Goal: Task Accomplishment & Management: Manage account settings

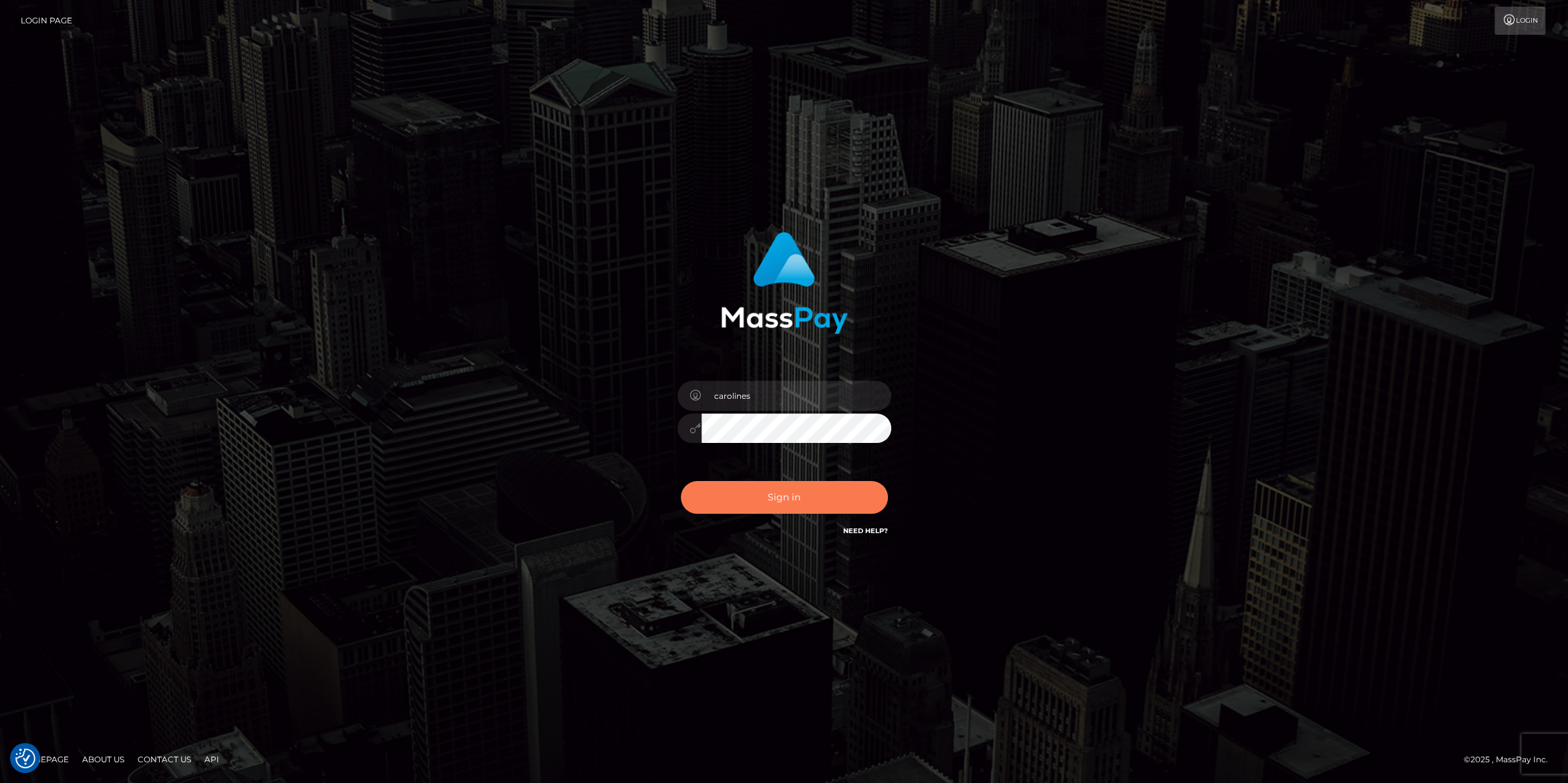
click at [785, 493] on button "Sign in" at bounding box center [784, 497] width 207 height 33
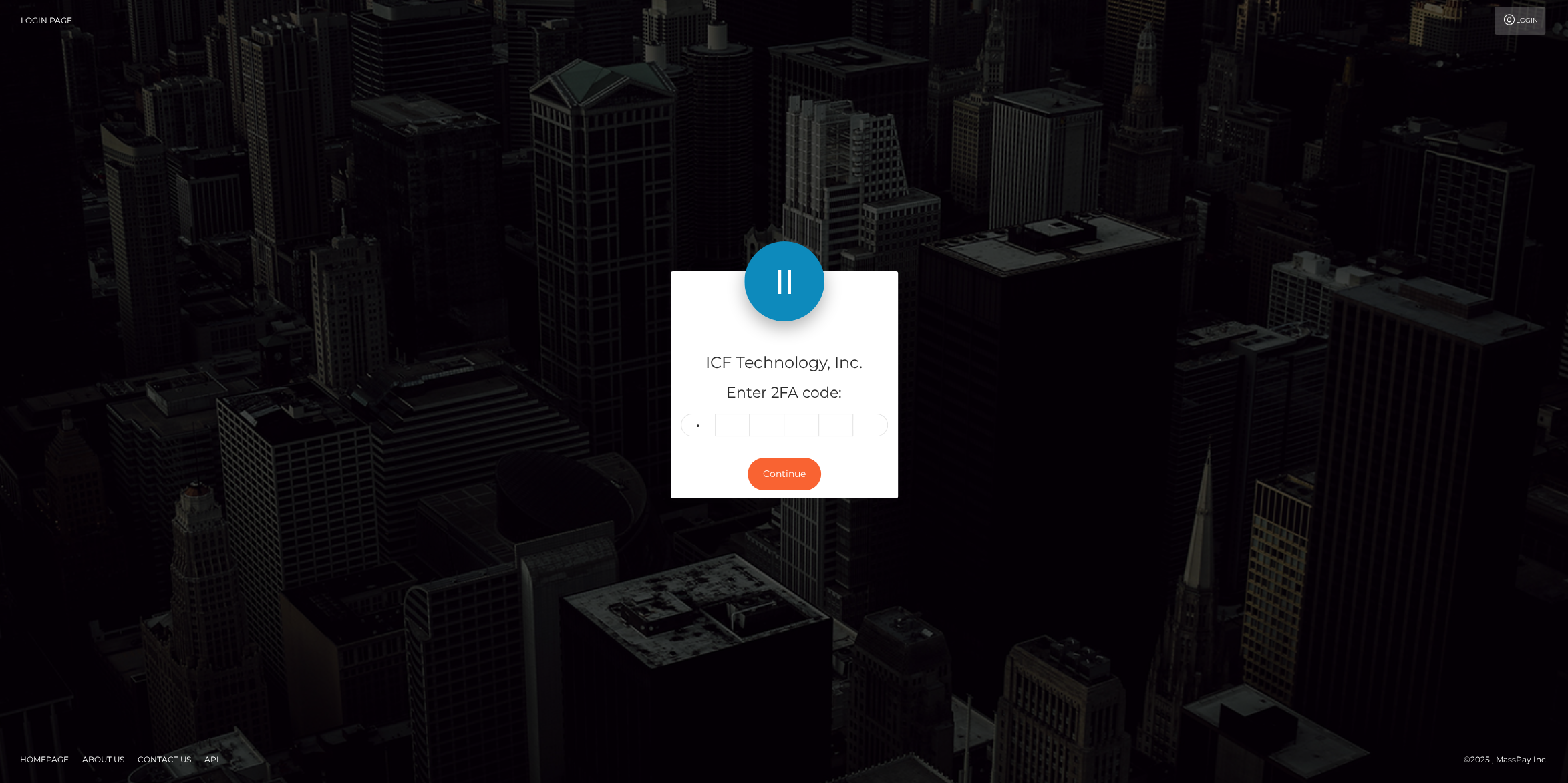
type input "7"
type input "6"
type input "9"
type input "1"
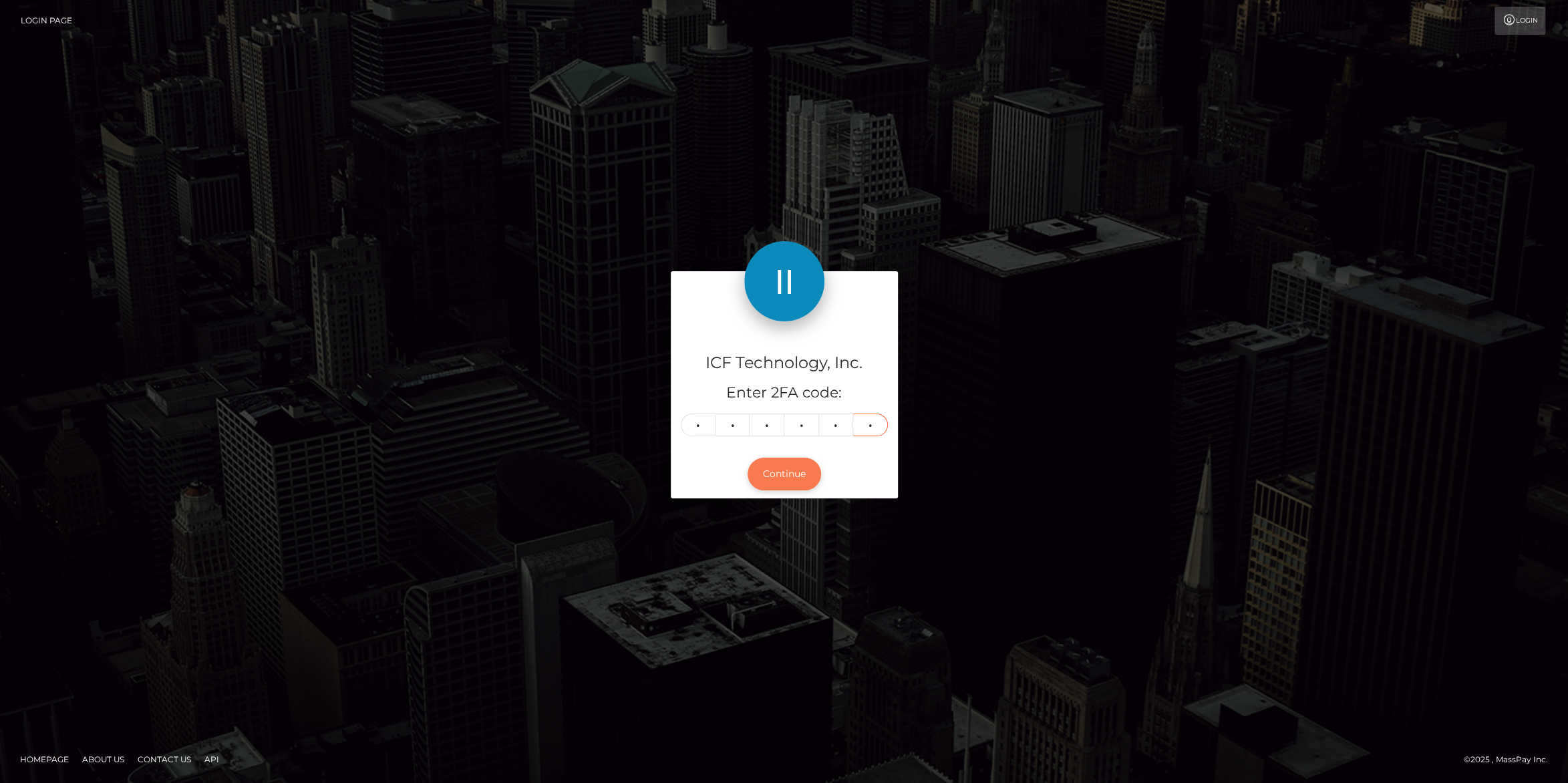
type input "7"
click at [782, 481] on button "Continue" at bounding box center [784, 474] width 73 height 33
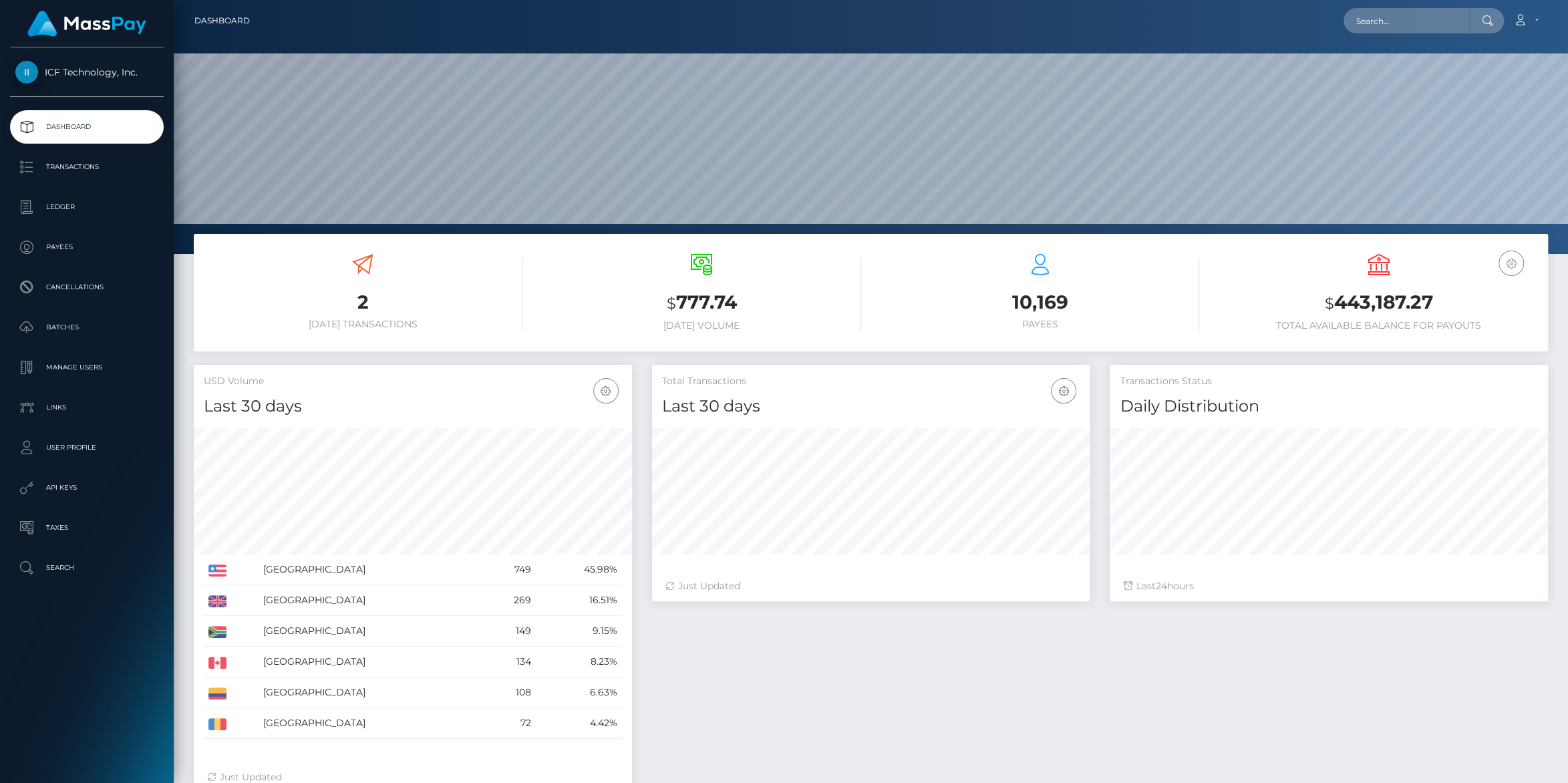
scroll to position [236, 438]
click at [49, 327] on p "Batches" at bounding box center [87, 327] width 143 height 20
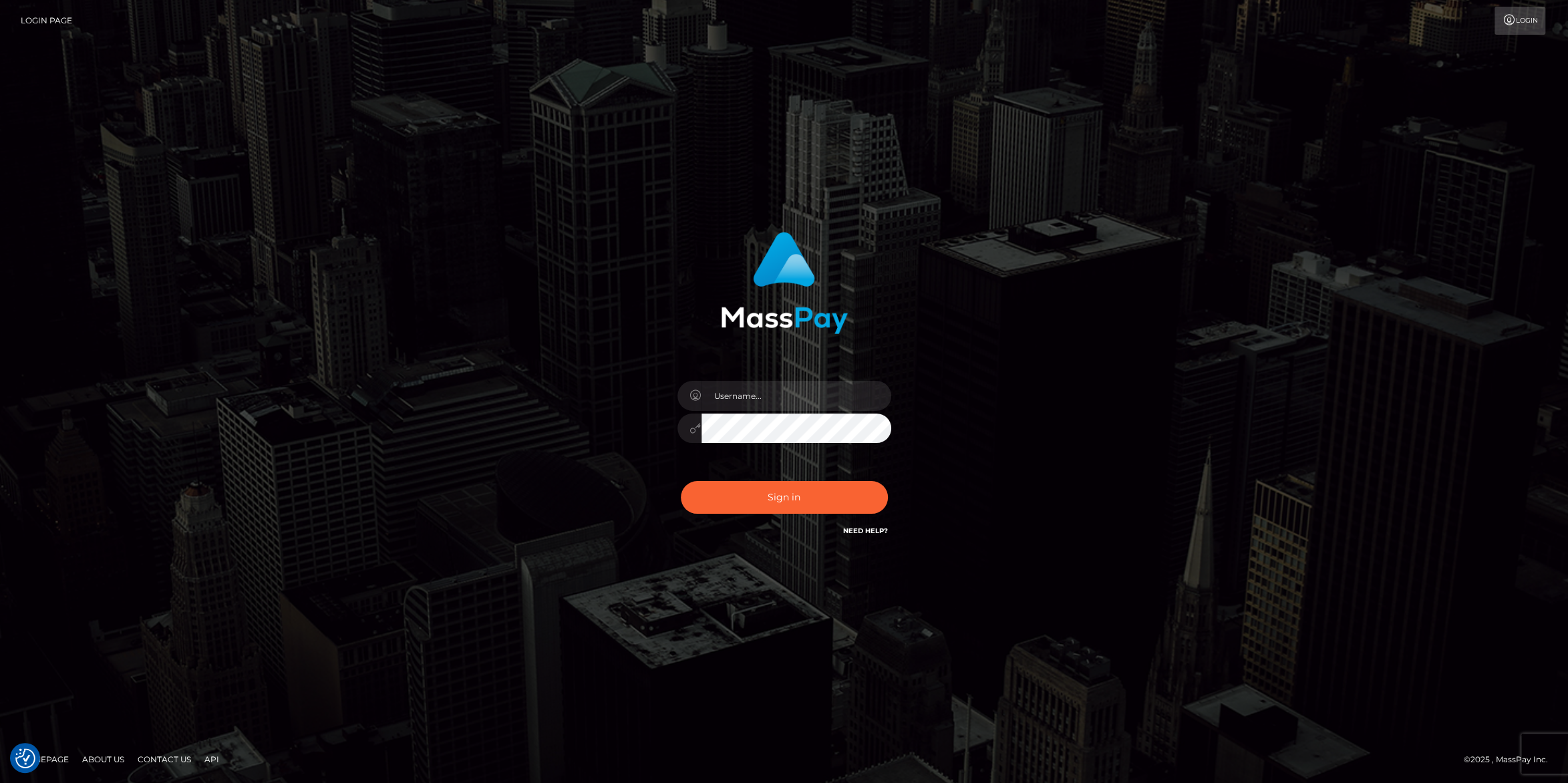
type input "carolines"
click at [761, 493] on button "Sign in" at bounding box center [784, 497] width 207 height 33
click at [740, 477] on div "Sign in Need Help?" at bounding box center [784, 503] width 234 height 59
click at [738, 488] on button "Sign in" at bounding box center [784, 497] width 207 height 33
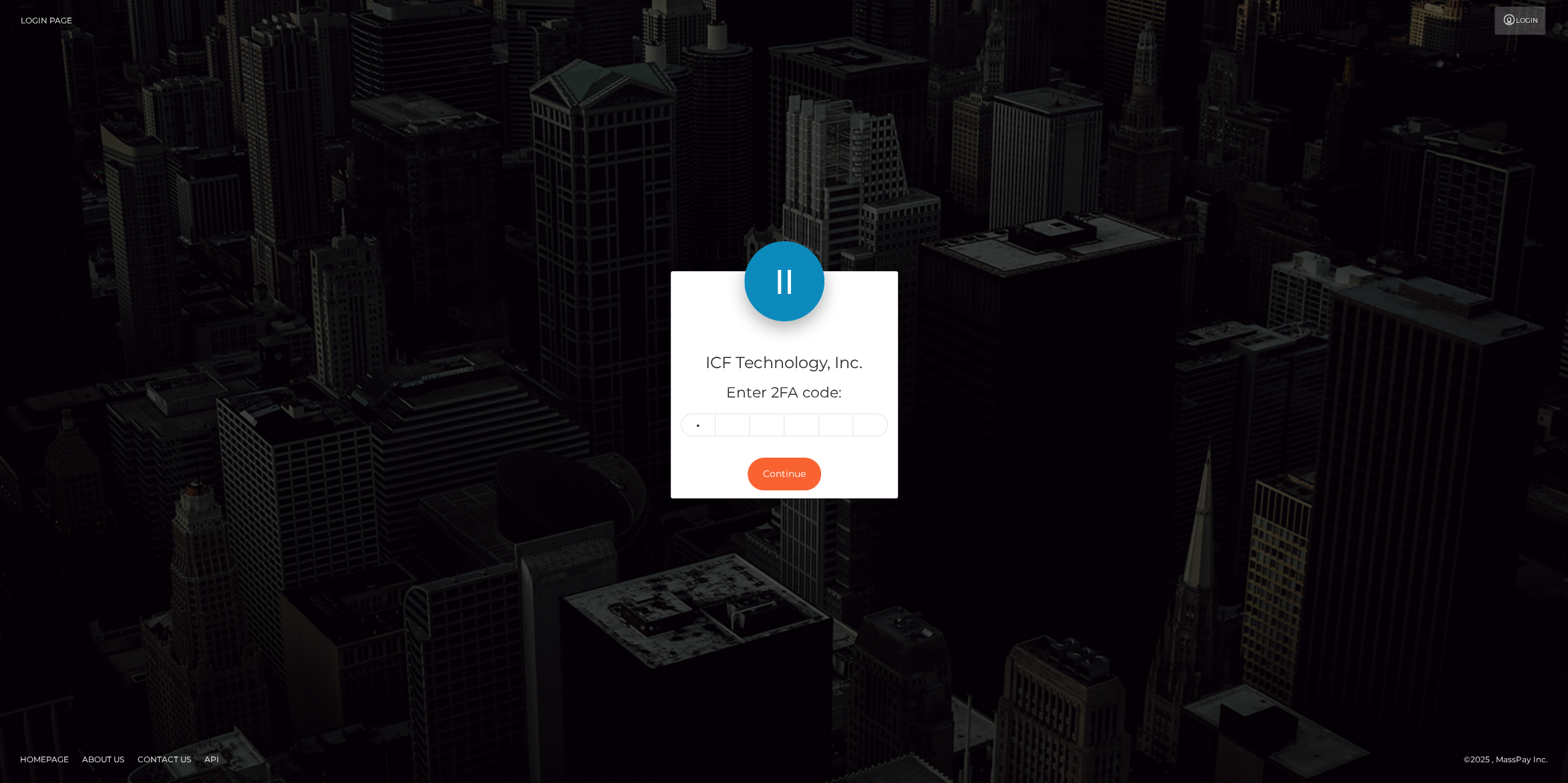
type input "6"
type input "0"
type input "5"
type input "0"
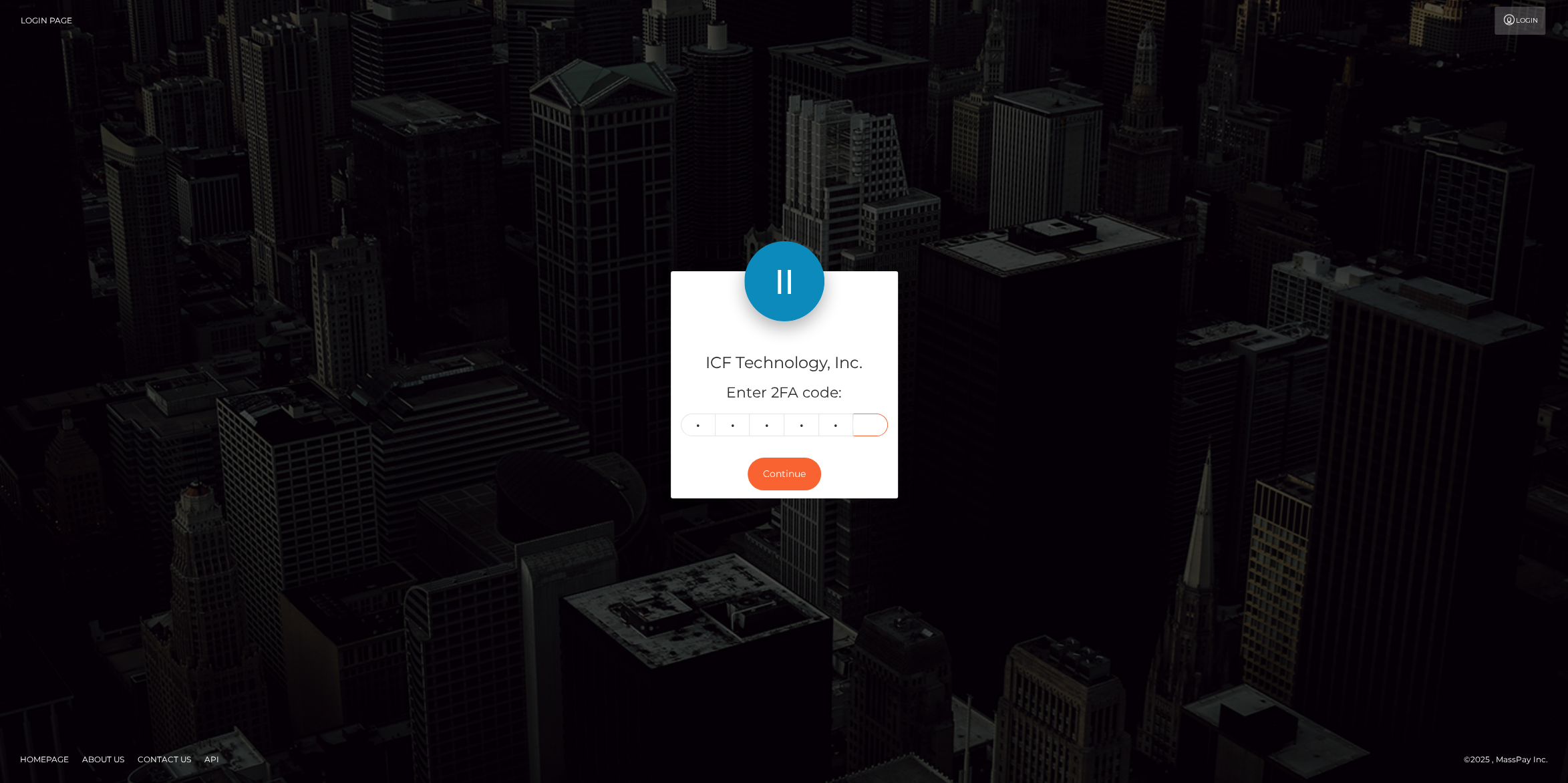
type input "7"
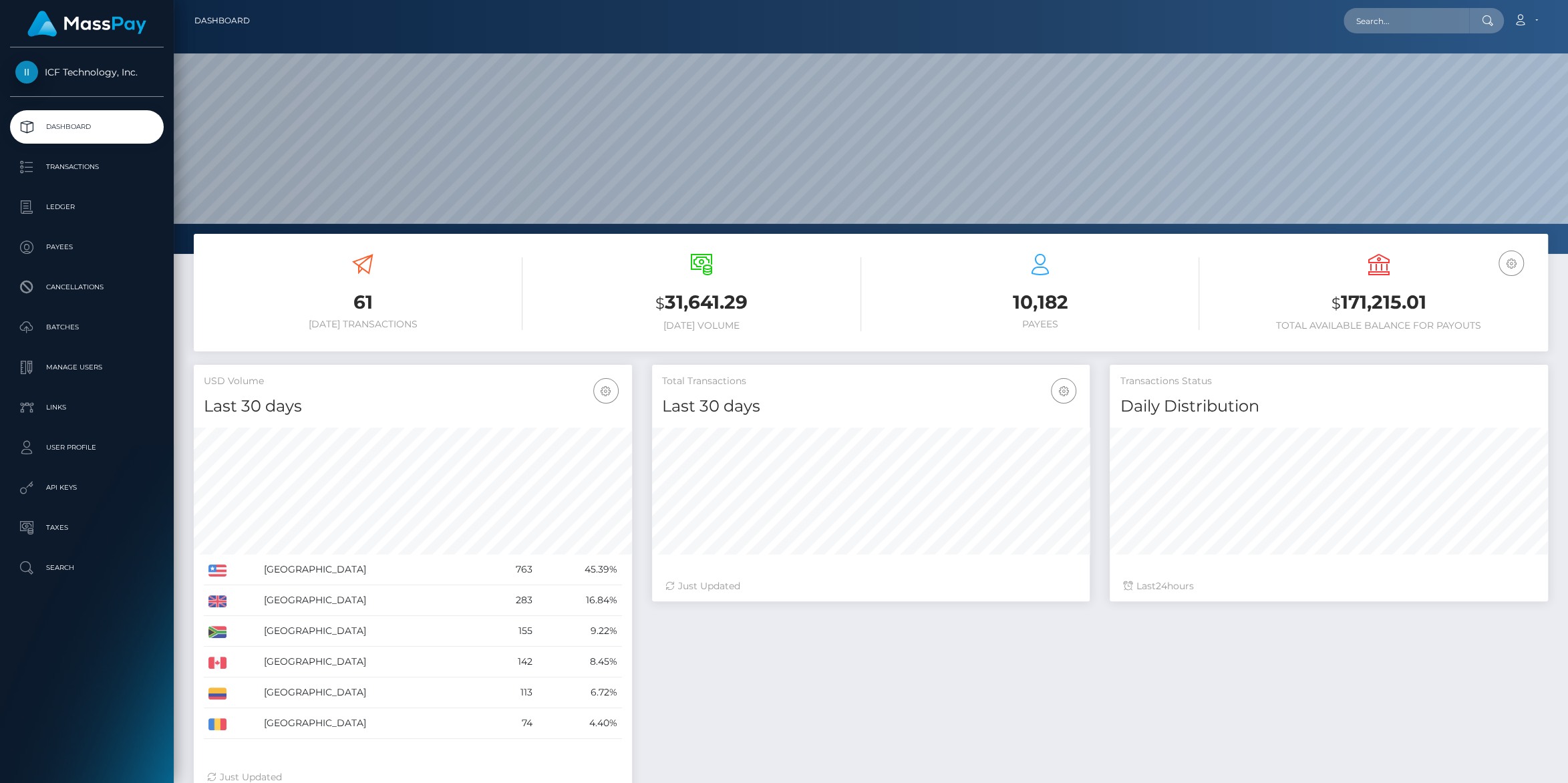
scroll to position [236, 438]
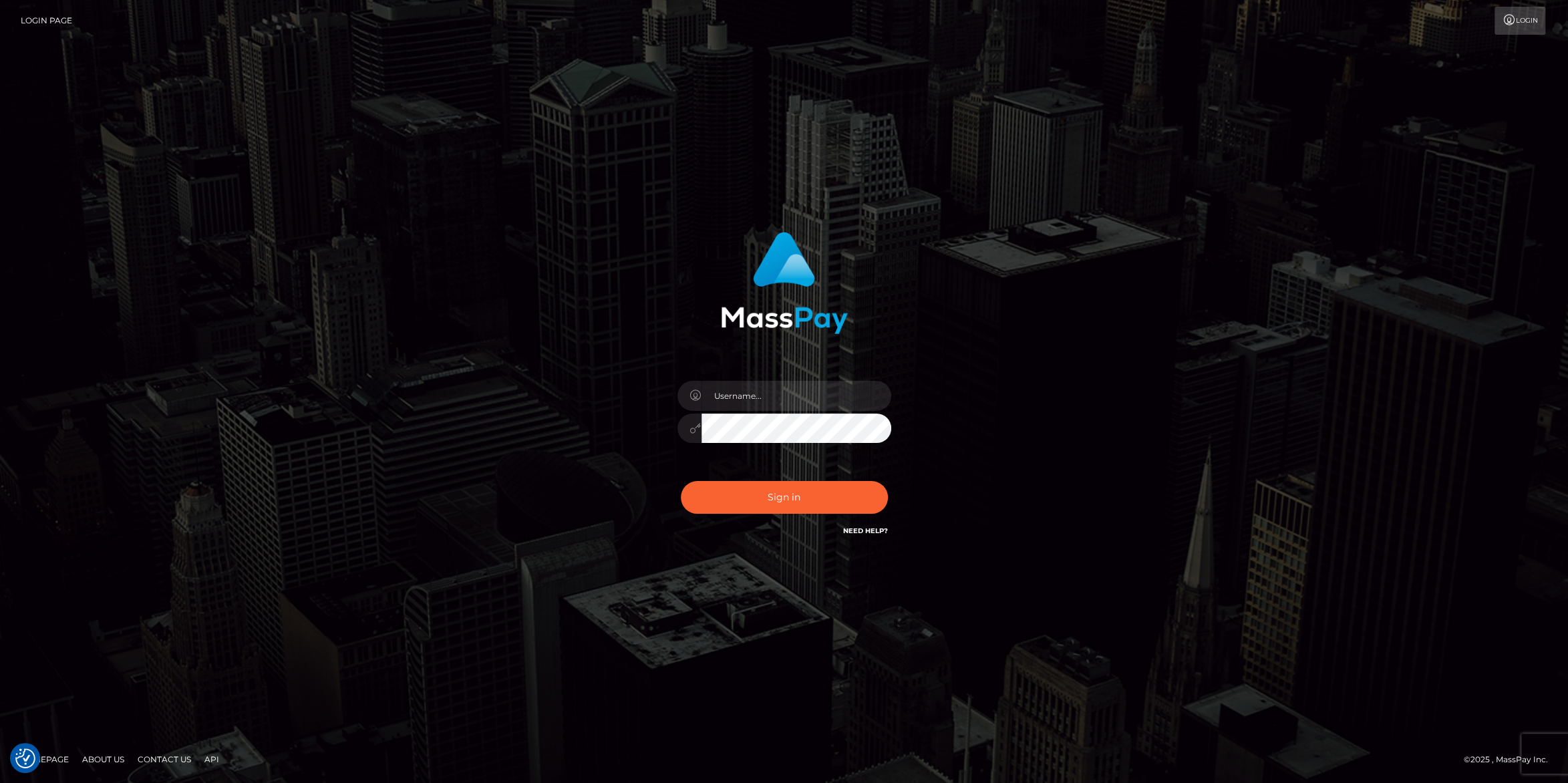
type input "carolines"
click at [822, 491] on button "Sign in" at bounding box center [784, 497] width 207 height 33
click at [819, 495] on button "Sign in" at bounding box center [784, 497] width 207 height 33
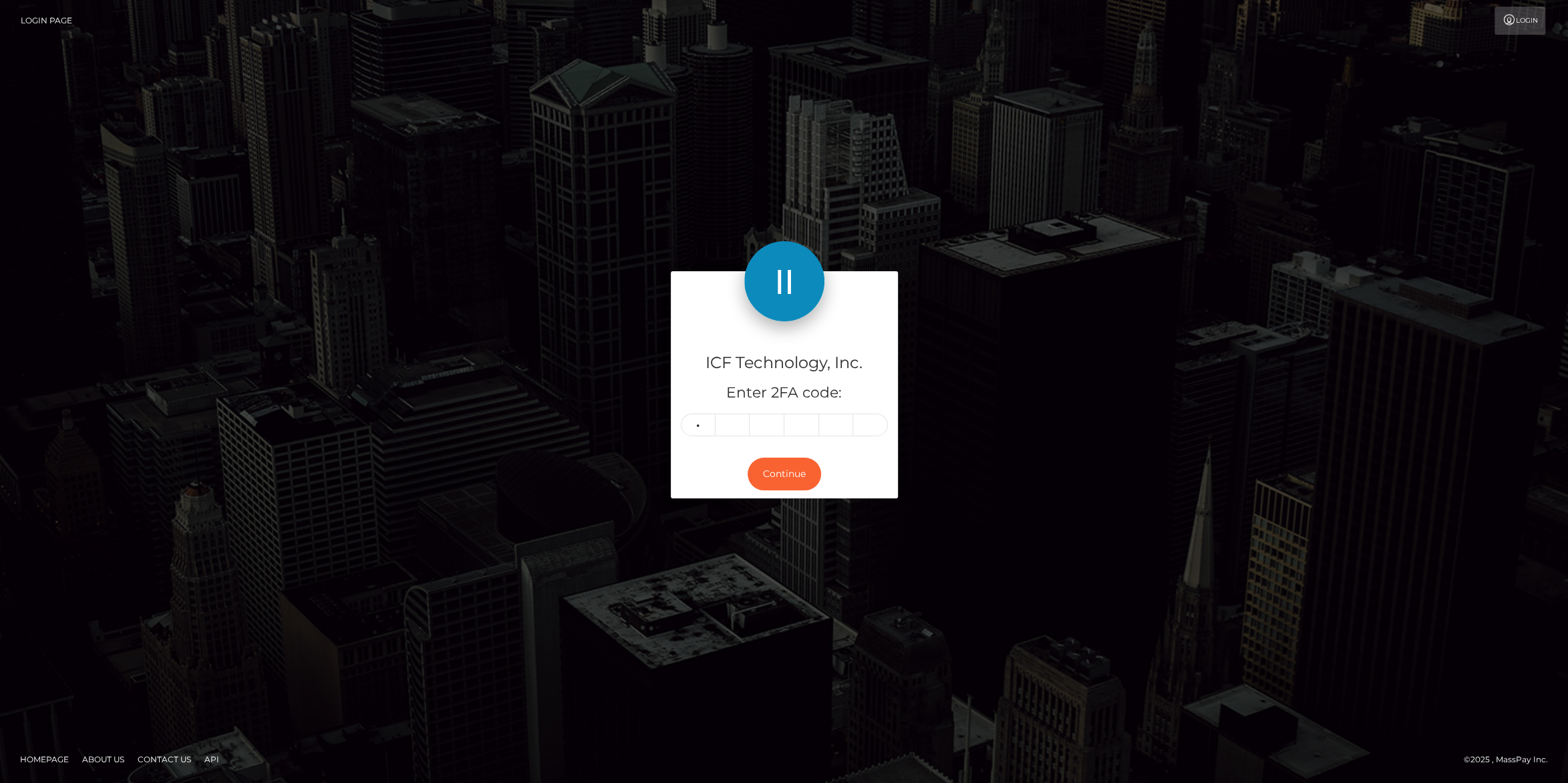
type input "6"
type input "2"
type input "1"
type input "0"
type input "8"
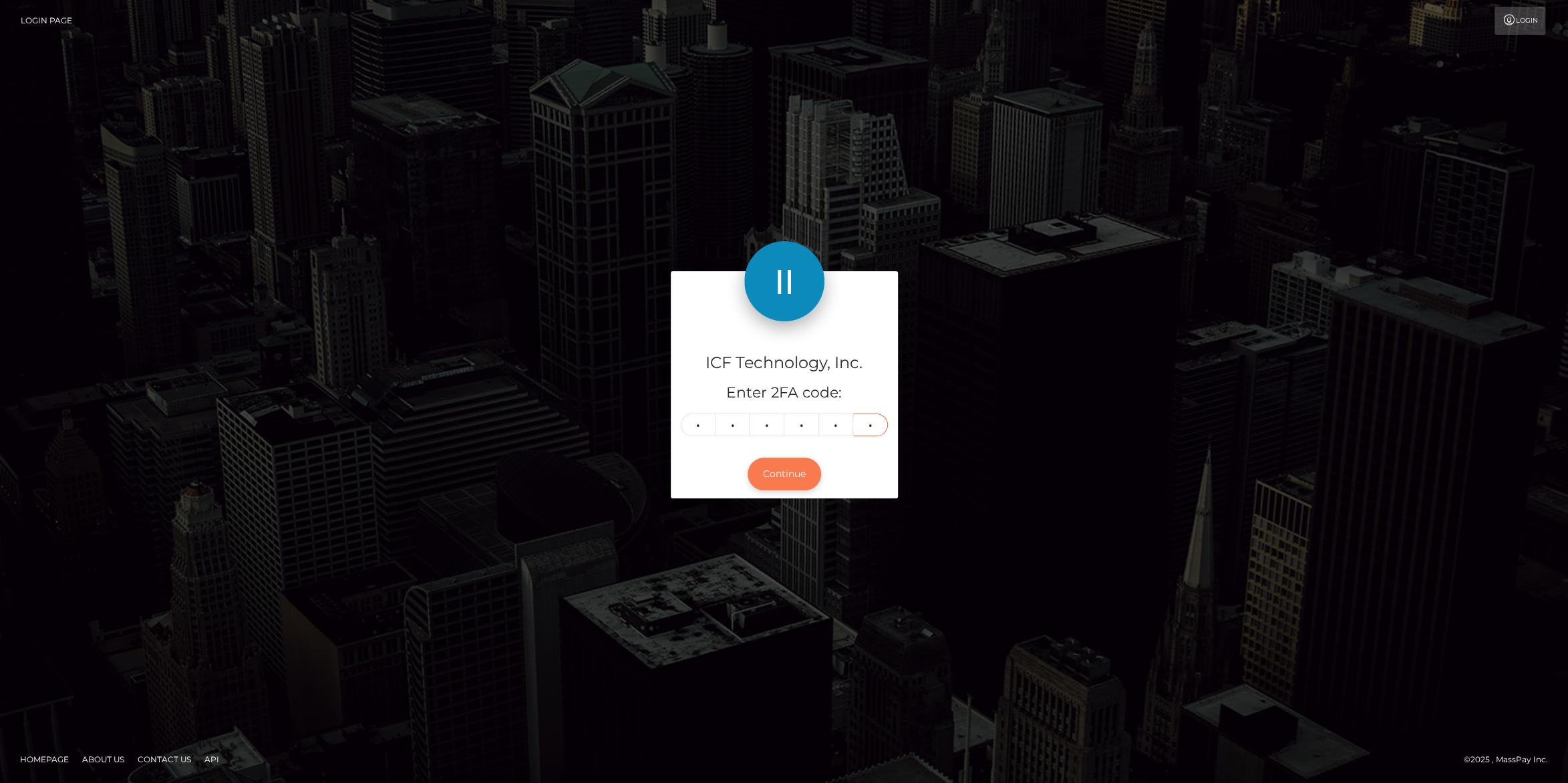
type input "3"
click at [780, 468] on button "Continue" at bounding box center [784, 474] width 73 height 33
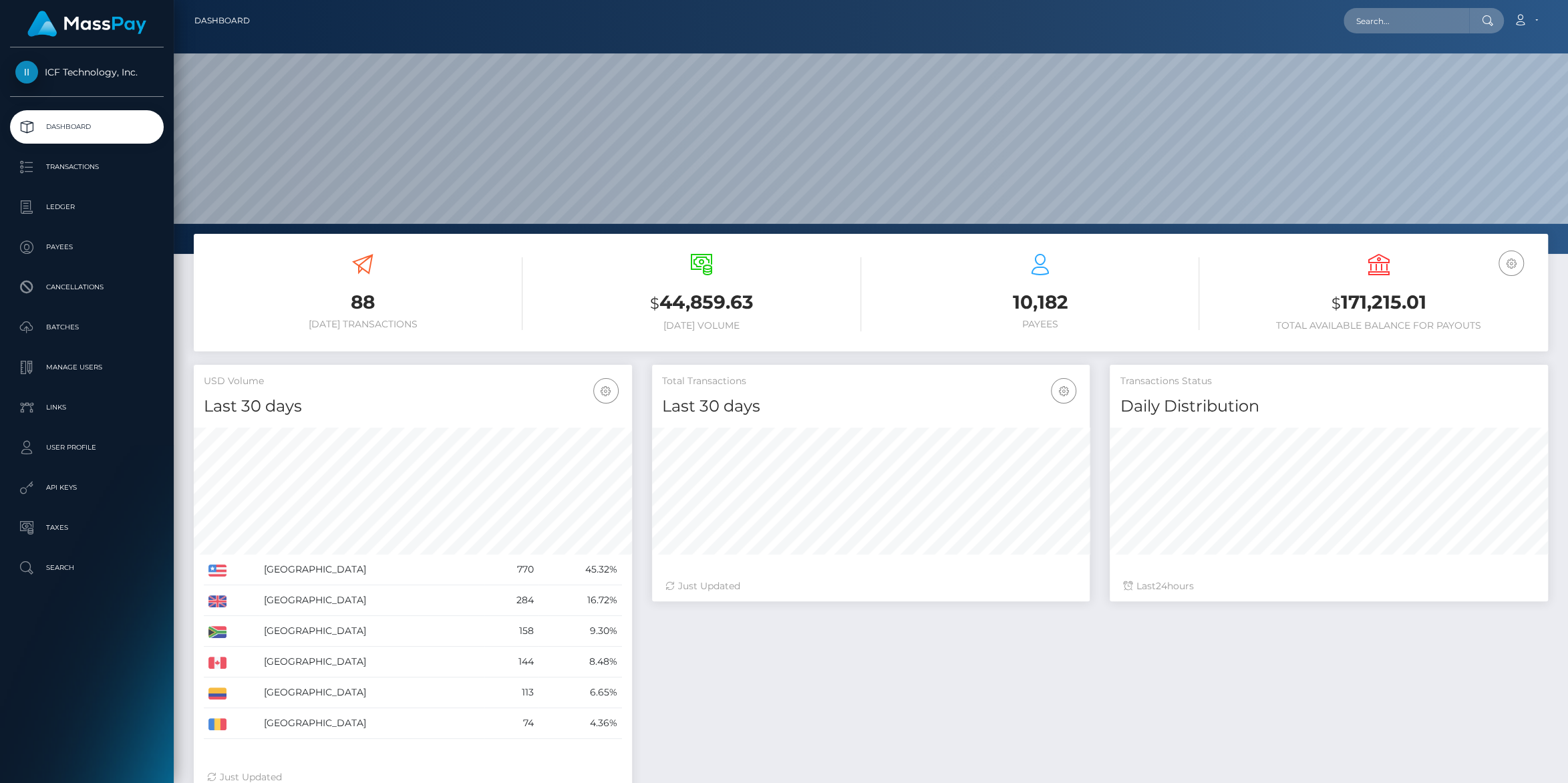
scroll to position [236, 438]
click at [51, 256] on p "Payees" at bounding box center [87, 247] width 143 height 20
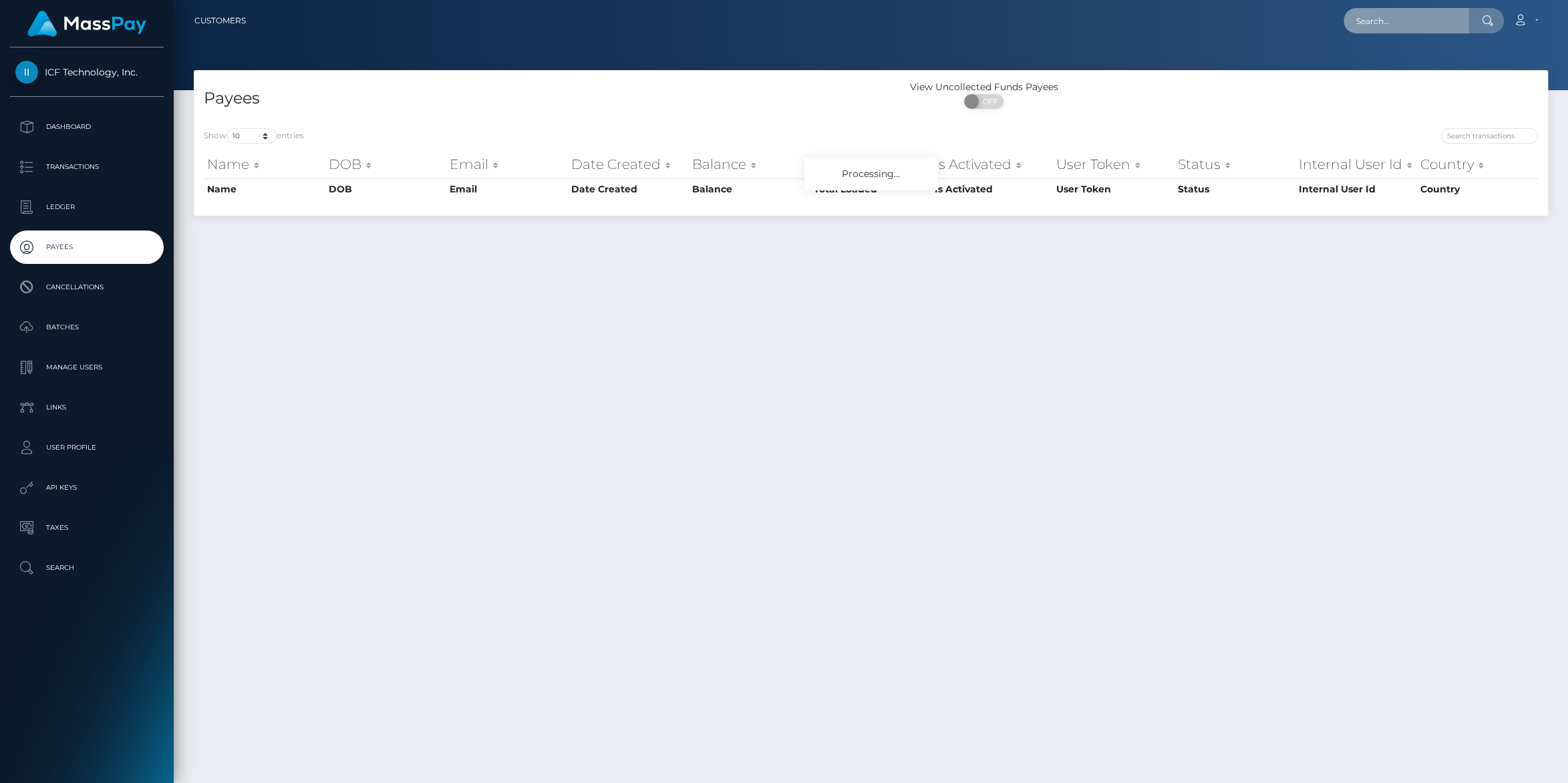
click at [1365, 22] on input "text" at bounding box center [1406, 21] width 125 height 26
paste input "tsebomotaung3@gmail.com"
type input "tsebomotaung3@gmail.com"
click at [1378, 80] on link "Mamohanoe Clementina Motaung" at bounding box center [1397, 69] width 107 height 25
